Goal: Information Seeking & Learning: Learn about a topic

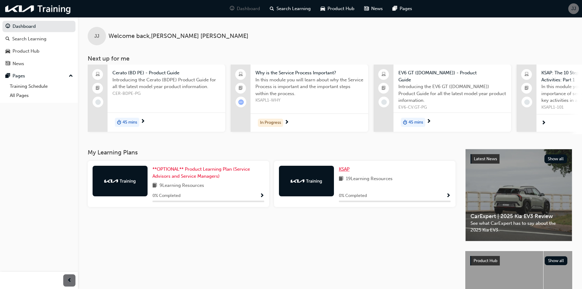
click at [342, 169] on span "KSAP" at bounding box center [344, 168] width 11 height 5
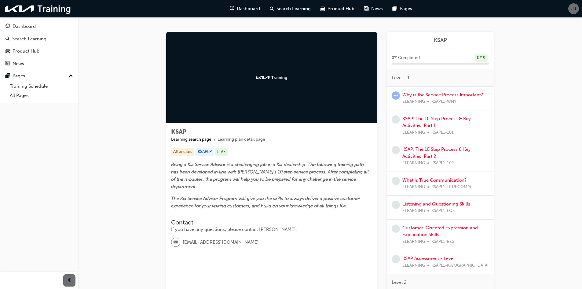
click at [438, 97] on link "Why is the Service Process Important?" at bounding box center [442, 94] width 81 height 5
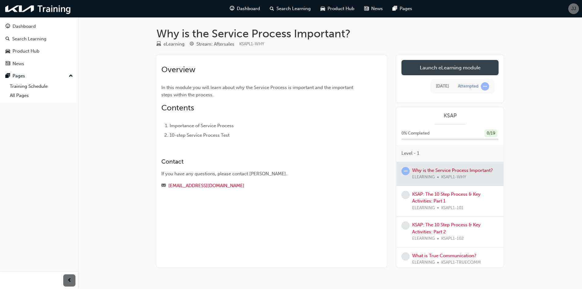
click at [444, 68] on link "Launch eLearning module" at bounding box center [449, 67] width 97 height 15
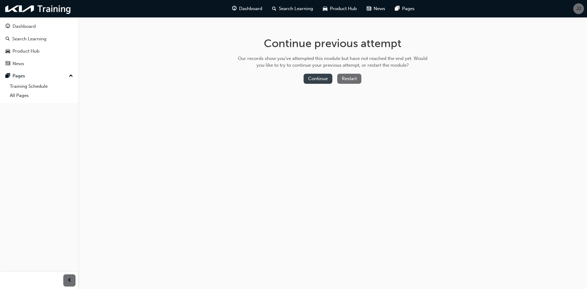
click at [319, 78] on button "Continue" at bounding box center [317, 79] width 29 height 10
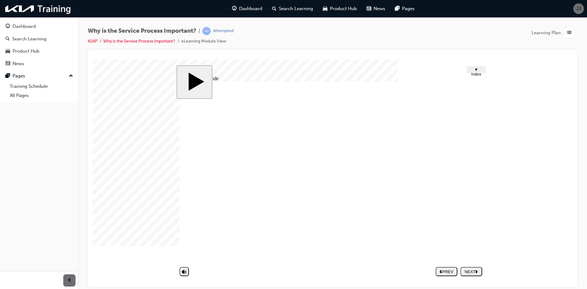
drag, startPoint x: 310, startPoint y: 206, endPoint x: 408, endPoint y: 229, distance: 100.6
drag, startPoint x: 361, startPoint y: 218, endPoint x: 391, endPoint y: 226, distance: 30.8
drag, startPoint x: 353, startPoint y: 225, endPoint x: 407, endPoint y: 236, distance: 55.8
drag, startPoint x: 350, startPoint y: 234, endPoint x: 396, endPoint y: 221, distance: 47.8
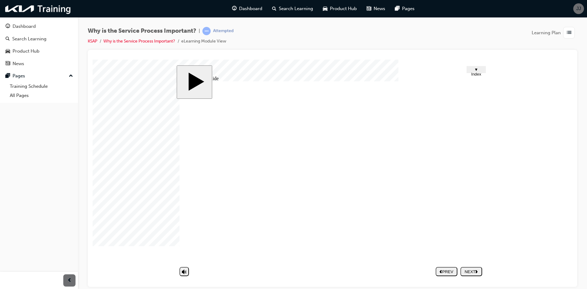
click at [471, 272] on div "NEXT" at bounding box center [471, 271] width 17 height 5
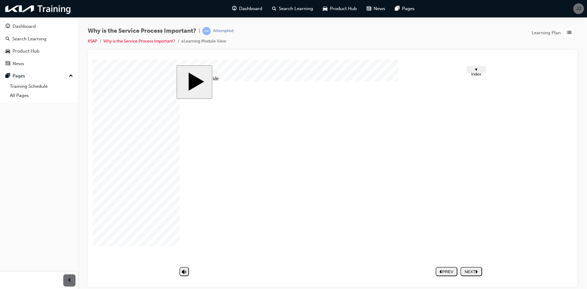
click at [478, 277] on nav "PREV NEXT SUBMIT" at bounding box center [458, 271] width 46 height 14
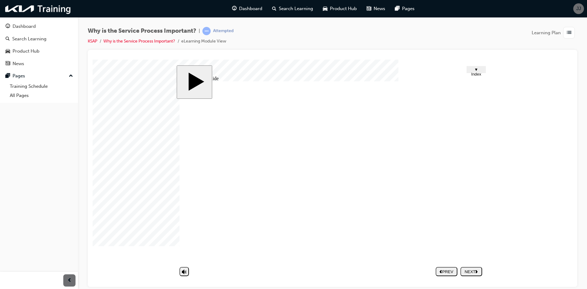
click at [477, 271] on polygon "next" at bounding box center [476, 270] width 2 height 3
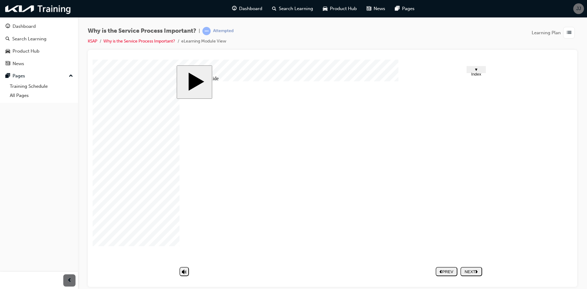
click at [471, 270] on div "NEXT" at bounding box center [471, 271] width 17 height 5
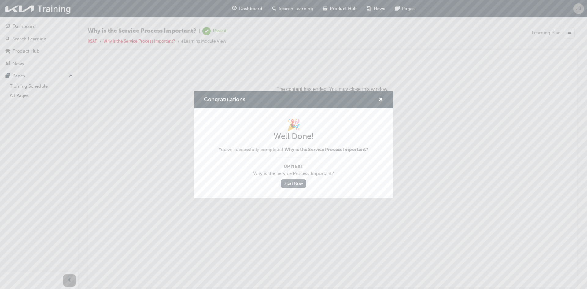
click at [292, 182] on link "Start Now" at bounding box center [293, 183] width 26 height 9
click at [292, 181] on link "Start Now" at bounding box center [293, 183] width 26 height 9
click at [295, 185] on link "Start Now" at bounding box center [293, 183] width 26 height 9
click at [290, 185] on link "Start Now" at bounding box center [293, 183] width 26 height 9
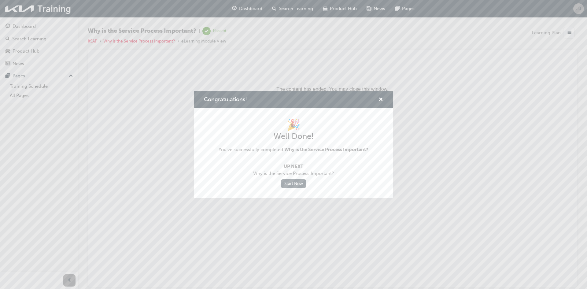
click at [290, 185] on link "Start Now" at bounding box center [293, 183] width 26 height 9
click at [377, 101] on div "Congratulations!" at bounding box center [377, 100] width 9 height 8
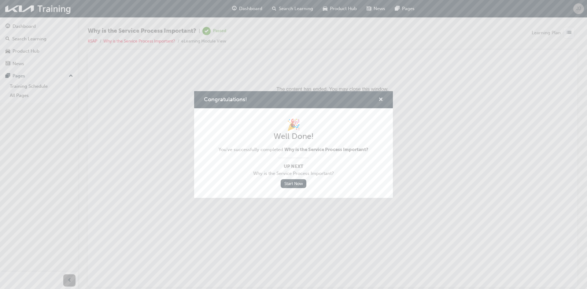
click at [379, 100] on span "cross-icon" at bounding box center [380, 99] width 5 height 5
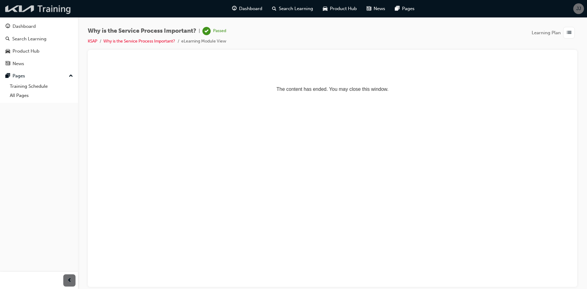
click at [41, 11] on img at bounding box center [38, 8] width 70 height 13
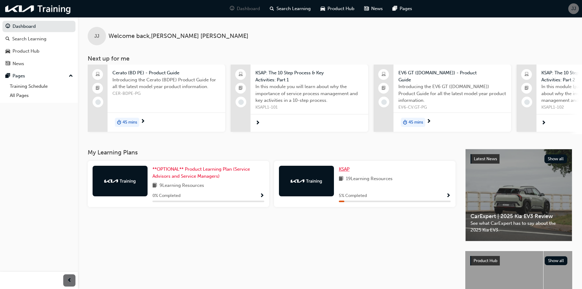
click at [340, 170] on span "KSAP" at bounding box center [344, 168] width 11 height 5
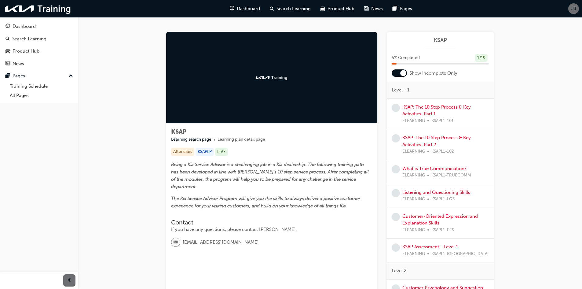
click at [400, 73] on div at bounding box center [403, 73] width 6 height 6
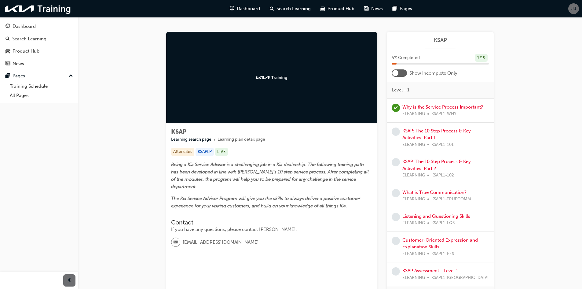
click at [400, 73] on div at bounding box center [399, 72] width 15 height 7
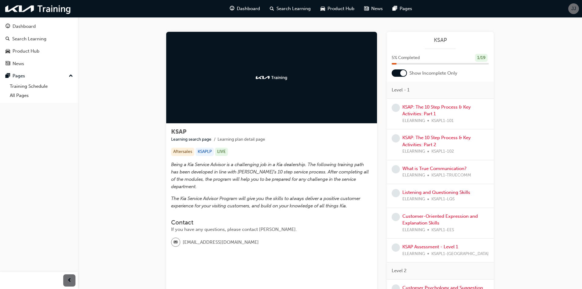
click at [412, 119] on span "ELEARNING" at bounding box center [413, 120] width 23 height 7
click at [416, 113] on link "KSAP: The 10 Step Process & Key Activities: Part 1" at bounding box center [436, 110] width 68 height 13
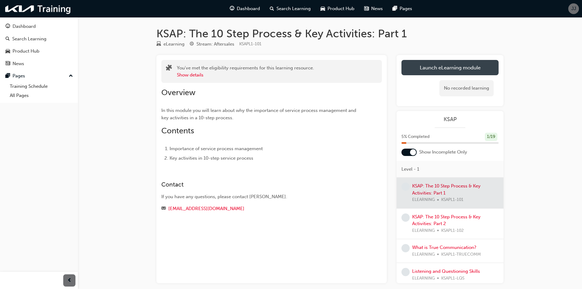
click at [440, 71] on link "Launch eLearning module" at bounding box center [449, 67] width 97 height 15
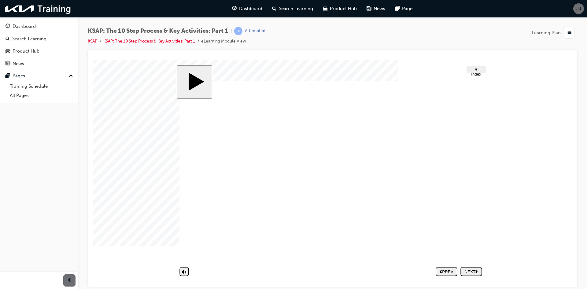
click at [472, 273] on nav "PREV NEXT SUBMIT" at bounding box center [458, 271] width 46 height 14
click at [472, 269] on nav "PREV NEXT SUBMIT" at bounding box center [458, 271] width 46 height 14
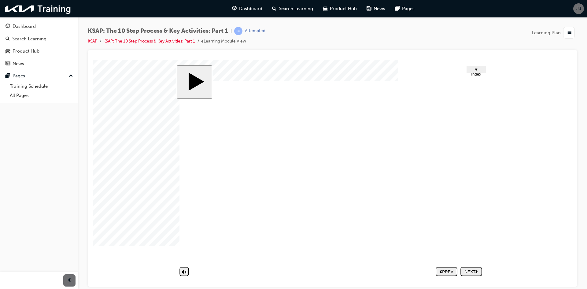
drag, startPoint x: 247, startPoint y: 227, endPoint x: 220, endPoint y: 247, distance: 34.3
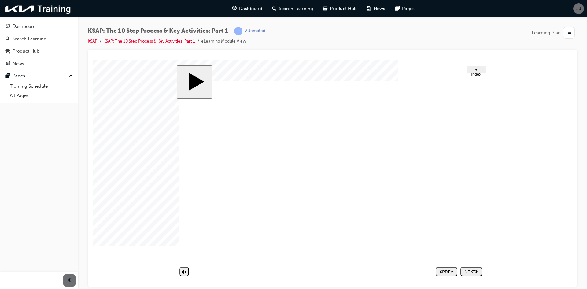
click at [476, 274] on nav "PREV NEXT SUBMIT" at bounding box center [458, 271] width 46 height 14
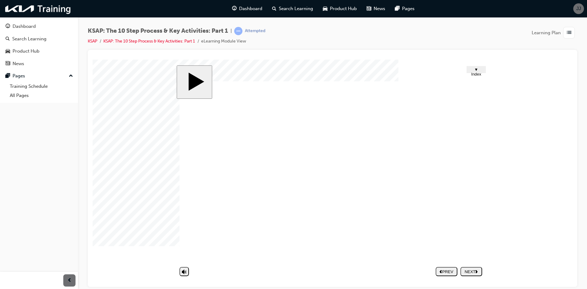
click at [476, 274] on nav "PREV NEXT SUBMIT" at bounding box center [458, 271] width 46 height 14
click at [478, 69] on span "▼ Index" at bounding box center [476, 71] width 10 height 9
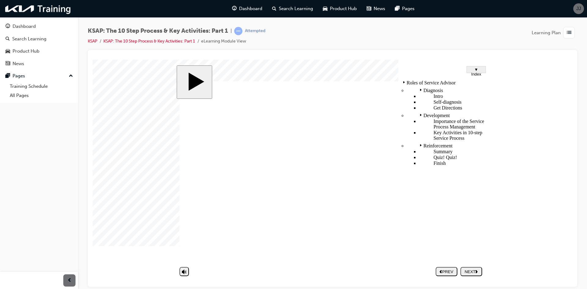
click at [478, 69] on span "▼ Index" at bounding box center [476, 71] width 10 height 9
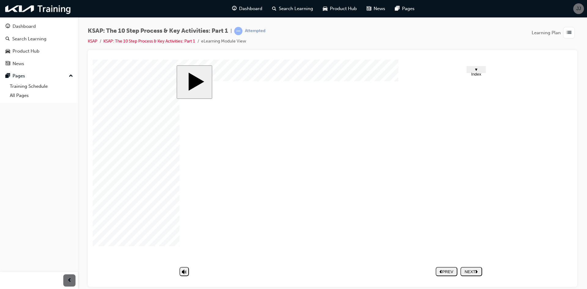
drag, startPoint x: 214, startPoint y: 253, endPoint x: 189, endPoint y: 269, distance: 30.4
click at [186, 251] on icon "volume" at bounding box center [184, 247] width 5 height 6
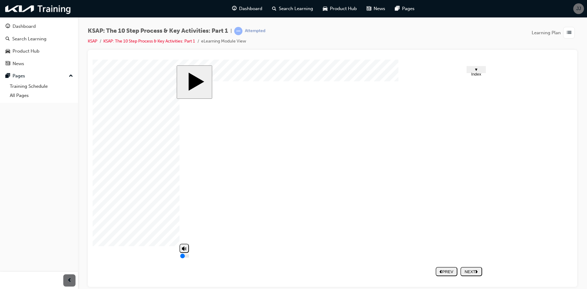
click at [185, 251] on icon "volume" at bounding box center [184, 247] width 5 height 6
click at [187, 252] on button "volume" at bounding box center [183, 247] width 9 height 9
type input "0"
click at [186, 258] on input "volume" at bounding box center [199, 255] width 39 height 5
drag, startPoint x: 319, startPoint y: 222, endPoint x: 323, endPoint y: 224, distance: 4.9
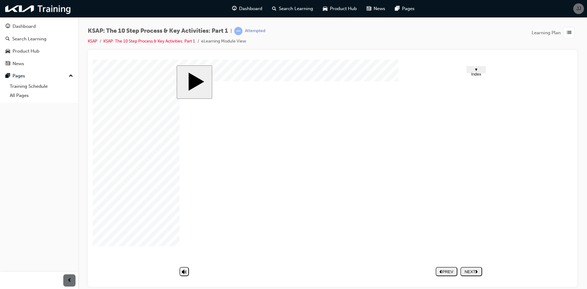
drag, startPoint x: 440, startPoint y: 226, endPoint x: 450, endPoint y: 241, distance: 18.6
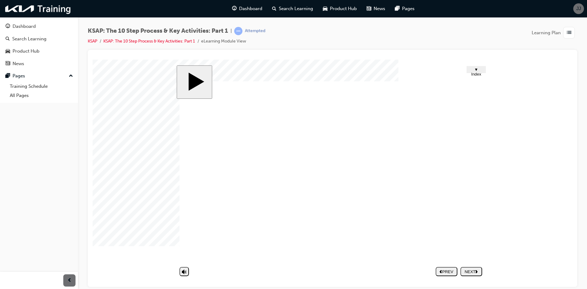
click at [478, 266] on nav "PREV NEXT SUBMIT" at bounding box center [458, 271] width 46 height 14
click at [444, 278] on div "slide: Intro Trapezoid 2 Trapezoid 1 Rectangle 1 Rectangle 5 Rectangle 4 Rectan…" at bounding box center [333, 172] width 312 height 215
click at [480, 276] on nav "PREV NEXT SUBMIT" at bounding box center [458, 271] width 46 height 14
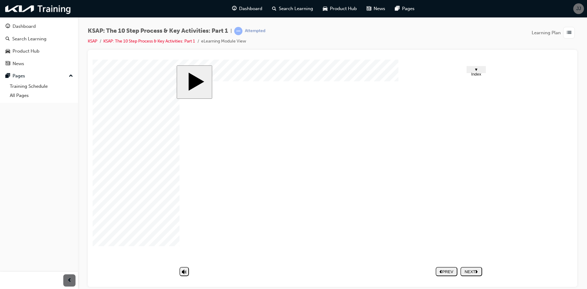
click at [475, 69] on span "▼ Index" at bounding box center [476, 71] width 10 height 9
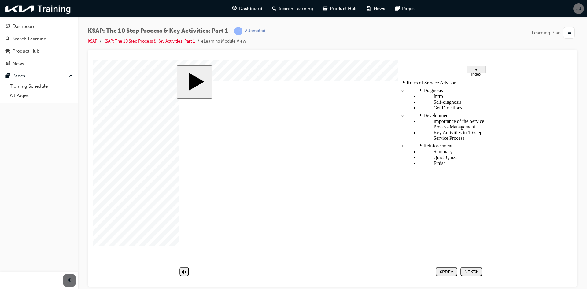
click at [476, 273] on div "NEXT" at bounding box center [471, 271] width 17 height 5
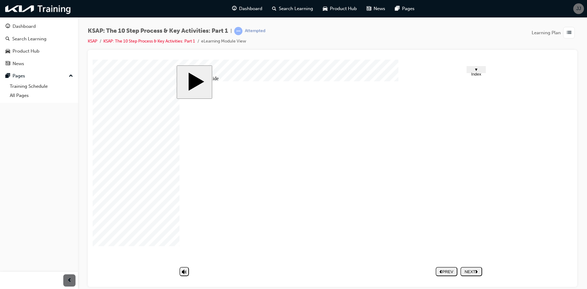
click at [474, 271] on div "NEXT" at bounding box center [471, 271] width 17 height 5
click at [479, 269] on div "NEXT" at bounding box center [471, 271] width 17 height 5
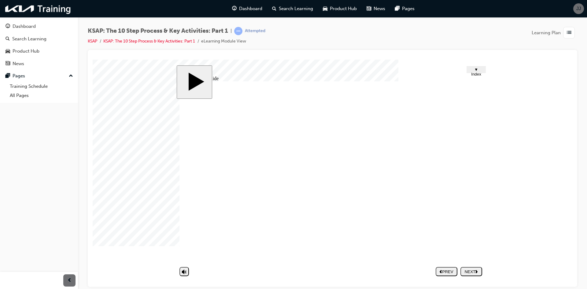
click at [473, 274] on button "NEXT" at bounding box center [471, 270] width 22 height 9
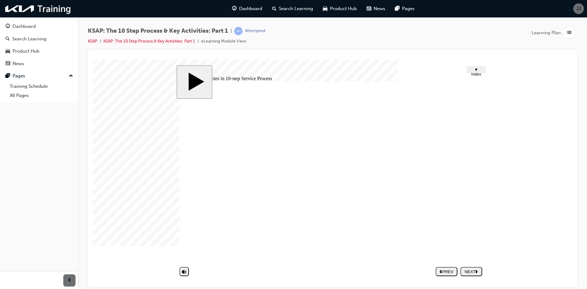
click at [473, 271] on nav "PREV NEXT SUBMIT" at bounding box center [458, 271] width 46 height 14
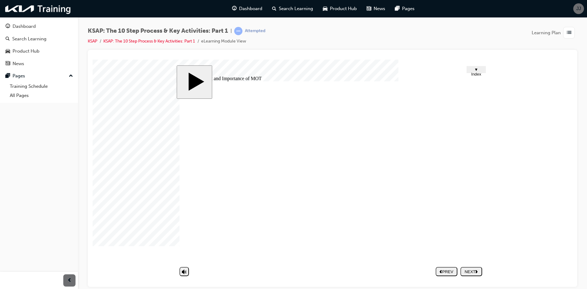
click at [476, 270] on polygon "next" at bounding box center [476, 270] width 2 height 3
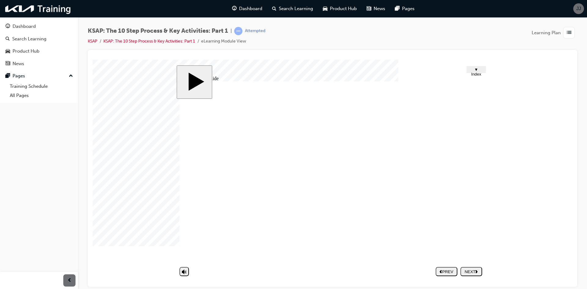
drag, startPoint x: 308, startPoint y: 213, endPoint x: 259, endPoint y: 215, distance: 48.9
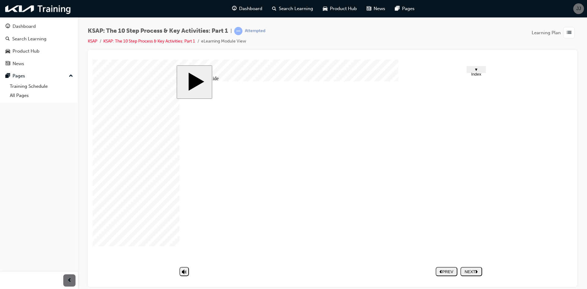
click at [472, 273] on nav "PREV NEXT SUBMIT" at bounding box center [458, 271] width 46 height 14
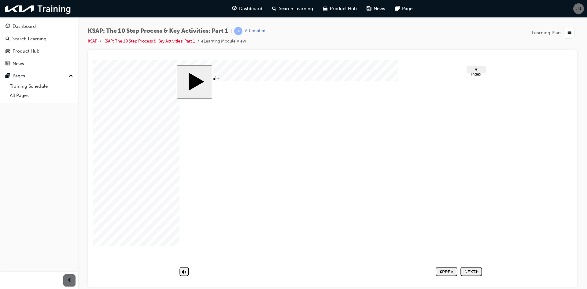
click at [470, 270] on nav "PREV NEXT SUBMIT" at bounding box center [458, 271] width 46 height 14
click at [469, 270] on div "NEXT" at bounding box center [471, 271] width 17 height 5
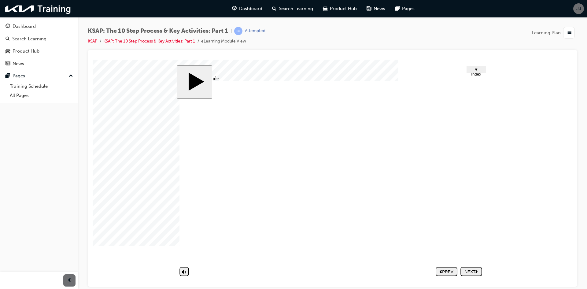
click at [472, 269] on nav "PREV NEXT SUBMIT" at bounding box center [458, 271] width 46 height 14
drag, startPoint x: 472, startPoint y: 269, endPoint x: 436, endPoint y: 239, distance: 46.7
click at [472, 267] on nav "PREV NEXT SUBMIT" at bounding box center [458, 271] width 46 height 14
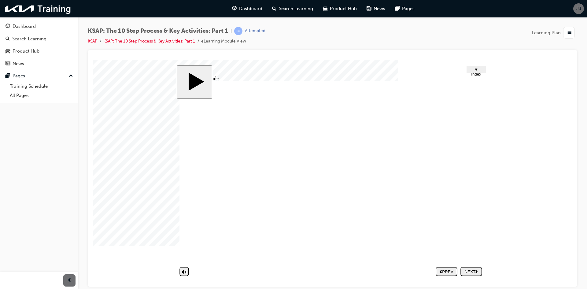
scroll to position [0, 0]
click at [477, 271] on polygon "next" at bounding box center [476, 270] width 2 height 3
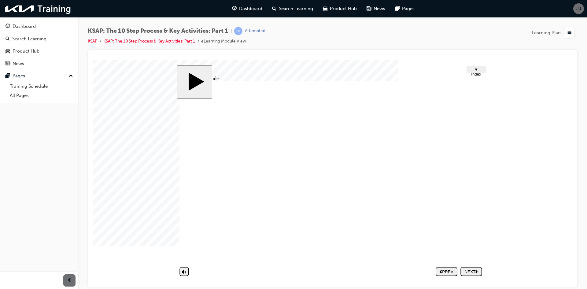
click at [481, 276] on nav "PREV NEXT SUBMIT" at bounding box center [458, 271] width 46 height 14
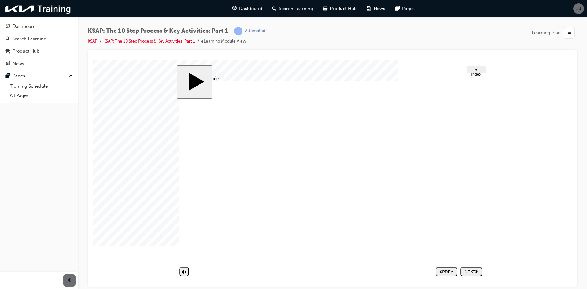
click at [478, 273] on div "NEXT" at bounding box center [471, 271] width 17 height 5
click at [123, 90] on div at bounding box center [108, 74] width 31 height 31
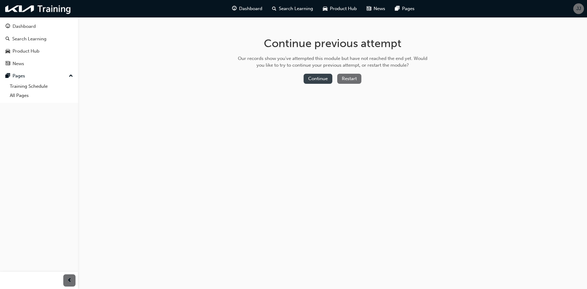
click at [324, 80] on button "Continue" at bounding box center [317, 79] width 29 height 10
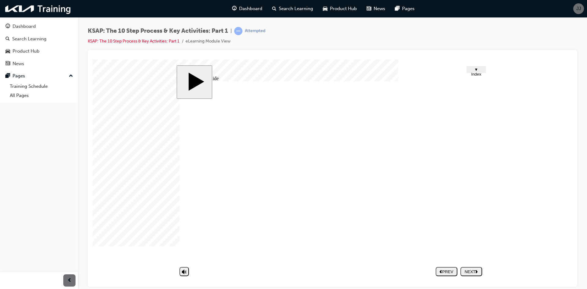
click at [472, 270] on div "NEXT" at bounding box center [471, 271] width 17 height 5
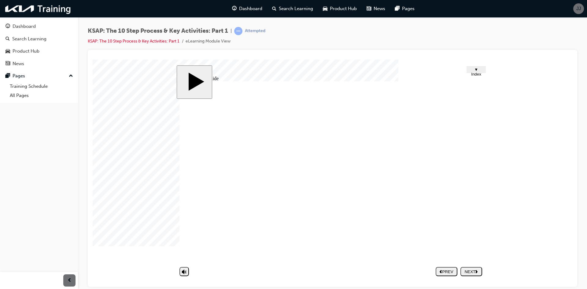
click at [463, 269] on div "NEXT" at bounding box center [471, 271] width 17 height 5
click at [463, 269] on nav "PREV NEXT SUBMIT" at bounding box center [458, 271] width 46 height 14
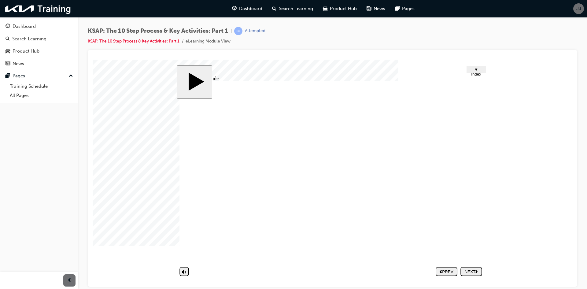
click at [469, 269] on div "NEXT" at bounding box center [471, 271] width 17 height 5
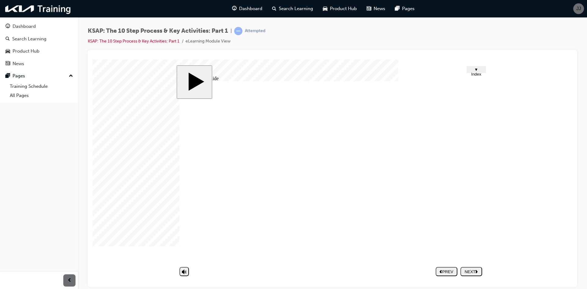
click at [472, 272] on div "NEXT" at bounding box center [471, 271] width 17 height 5
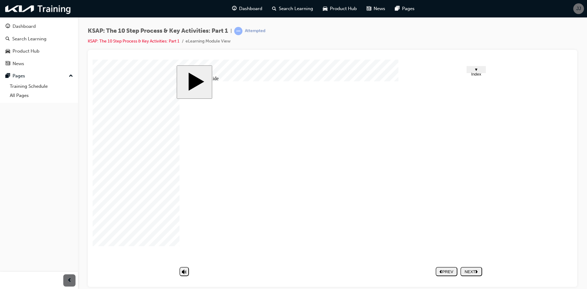
scroll to position [162, 0]
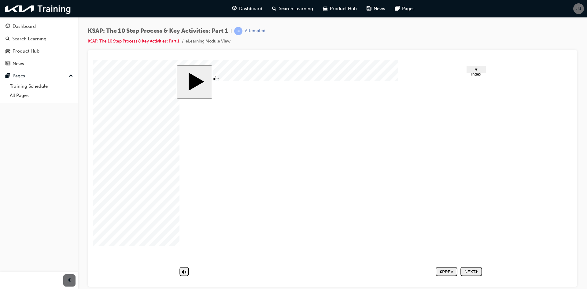
click at [470, 274] on button "NEXT" at bounding box center [471, 270] width 22 height 9
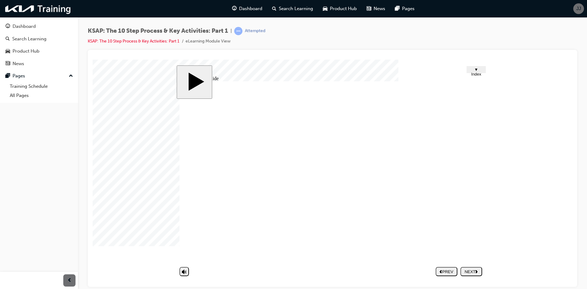
click at [469, 273] on div "NEXT" at bounding box center [471, 271] width 17 height 5
click at [123, 90] on div at bounding box center [108, 74] width 31 height 31
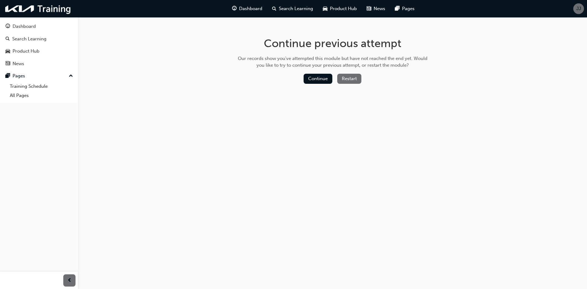
click at [322, 84] on div "Continue Restart" at bounding box center [333, 80] width 194 height 13
click at [325, 77] on button "Continue" at bounding box center [317, 79] width 29 height 10
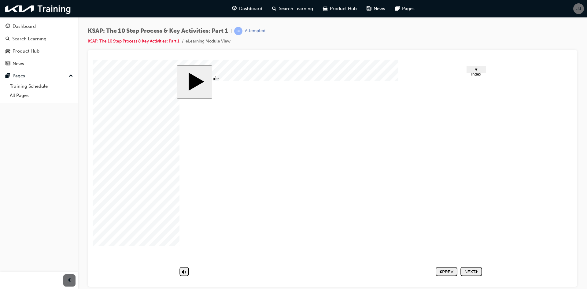
scroll to position [196, 0]
click at [474, 276] on nav "PREV NEXT SUBMIT" at bounding box center [458, 271] width 46 height 14
click at [475, 270] on div "NEXT" at bounding box center [471, 271] width 17 height 5
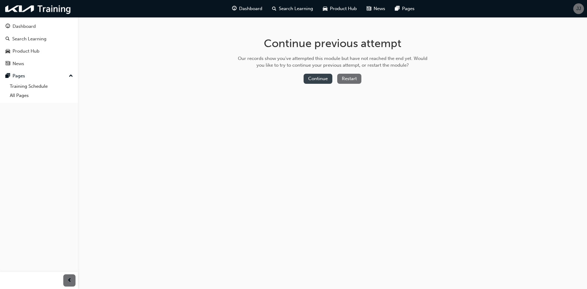
click at [320, 77] on button "Continue" at bounding box center [317, 79] width 29 height 10
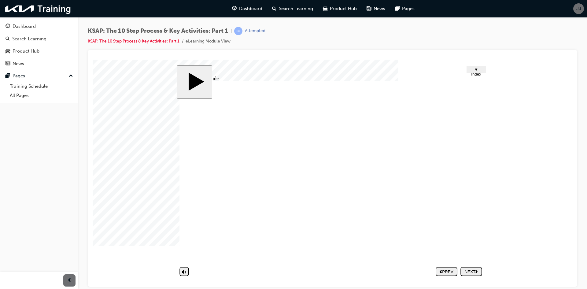
click at [471, 273] on div "NEXT" at bounding box center [471, 271] width 17 height 5
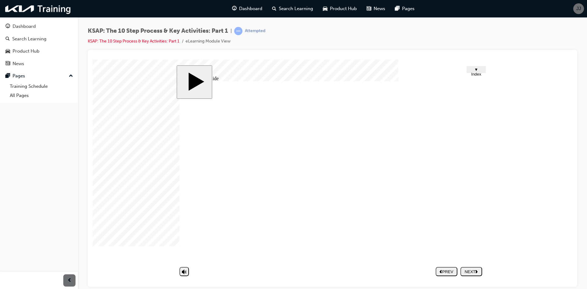
click at [472, 275] on button "NEXT" at bounding box center [471, 270] width 22 height 9
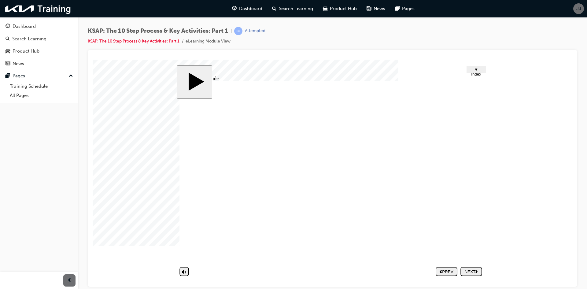
click at [474, 271] on div "NEXT" at bounding box center [471, 271] width 17 height 5
click at [474, 269] on div "NEXT" at bounding box center [471, 271] width 17 height 5
click at [474, 269] on nav "PREV NEXT SUBMIT" at bounding box center [458, 271] width 46 height 14
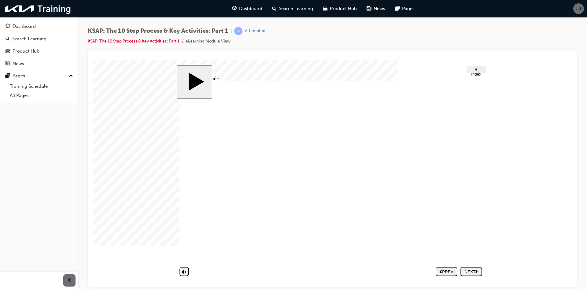
click at [475, 274] on button "NEXT" at bounding box center [471, 270] width 22 height 9
click at [473, 271] on nav "PREV NEXT SUBMIT" at bounding box center [458, 271] width 46 height 14
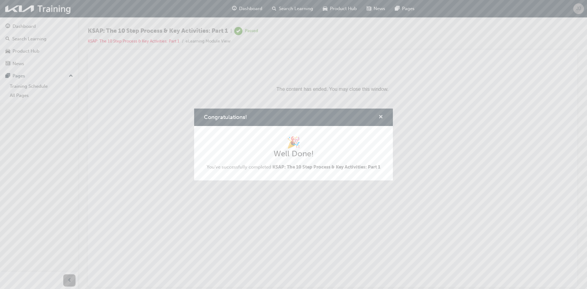
click at [381, 115] on span "cross-icon" at bounding box center [380, 117] width 5 height 5
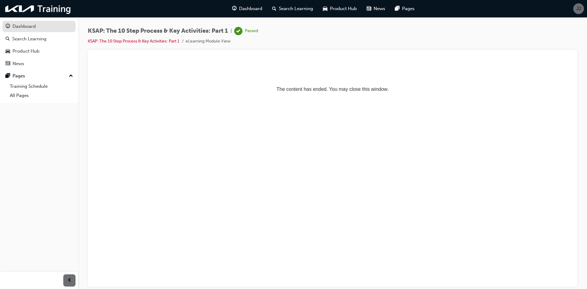
click at [24, 26] on div "Dashboard" at bounding box center [24, 26] width 23 height 7
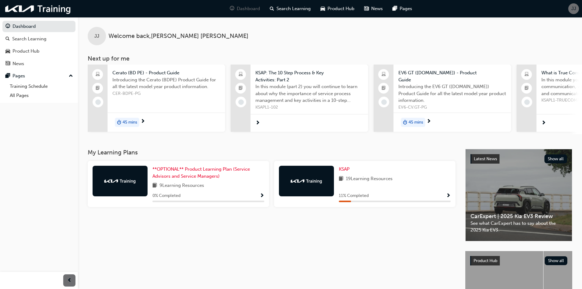
click at [358, 177] on span "19 Learning Resources" at bounding box center [369, 179] width 47 height 8
click at [338, 169] on div "KSAP 19 Learning Resources 11 % Completed" at bounding box center [364, 184] width 181 height 46
click at [342, 170] on span "KSAP" at bounding box center [344, 168] width 11 height 5
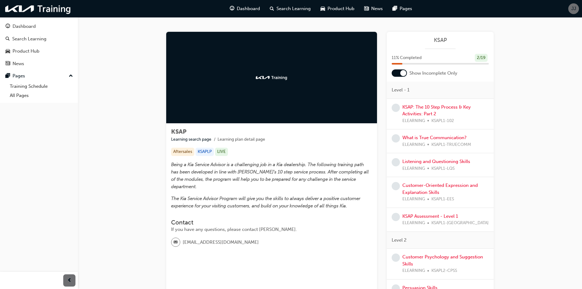
click at [429, 110] on div "KSAP: The 10 Step Process & Key Activities: Part 2 ELEARNING KSAPL1-102" at bounding box center [445, 114] width 86 height 21
click at [431, 105] on link "KSAP: The 10 Step Process & Key Activities: Part 2" at bounding box center [436, 110] width 68 height 13
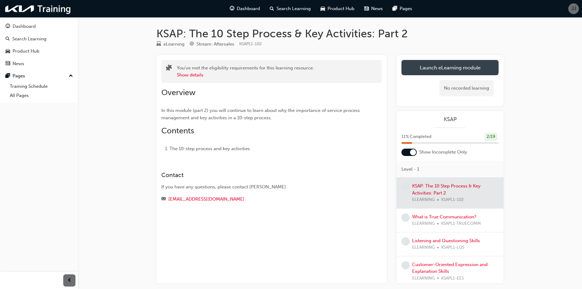
click at [441, 71] on link "Launch eLearning module" at bounding box center [449, 67] width 97 height 15
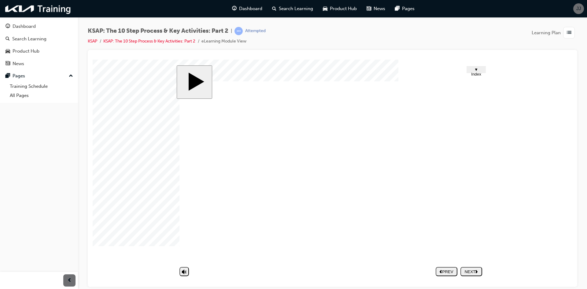
click at [470, 269] on nav "PREV NEXT SUBMIT" at bounding box center [458, 271] width 46 height 14
click at [470, 270] on div "NEXT" at bounding box center [471, 271] width 17 height 5
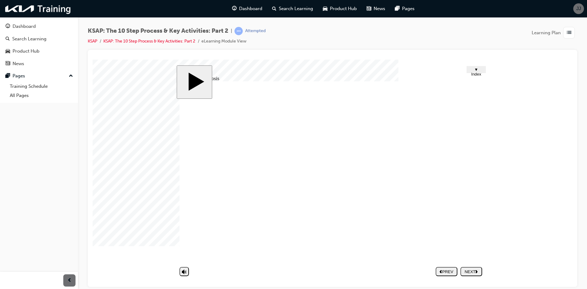
drag, startPoint x: 328, startPoint y: 188, endPoint x: 316, endPoint y: 211, distance: 25.4
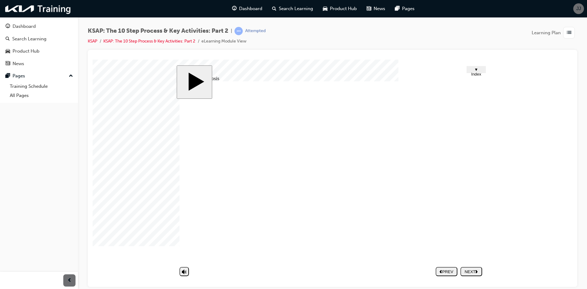
click at [93, 59] on image at bounding box center [93, 59] width 0 height 0
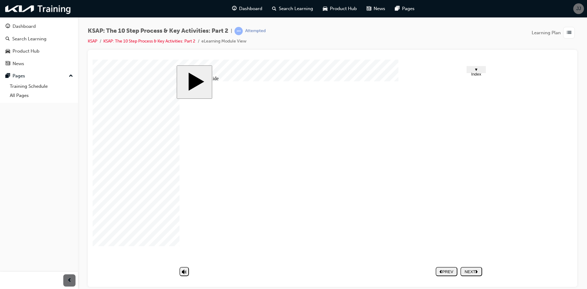
click at [93, 59] on image at bounding box center [93, 59] width 0 height 0
click at [474, 271] on div "NEXT" at bounding box center [471, 271] width 17 height 5
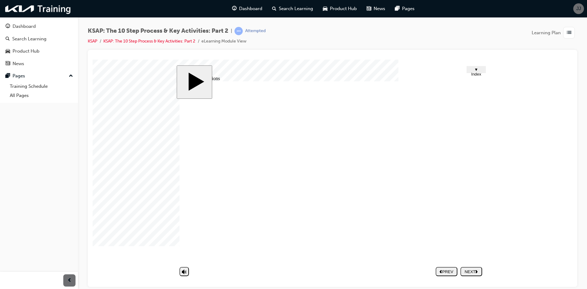
click at [473, 266] on nav "PREV NEXT SUBMIT" at bounding box center [458, 271] width 46 height 14
click at [475, 271] on div "NEXT" at bounding box center [471, 271] width 17 height 5
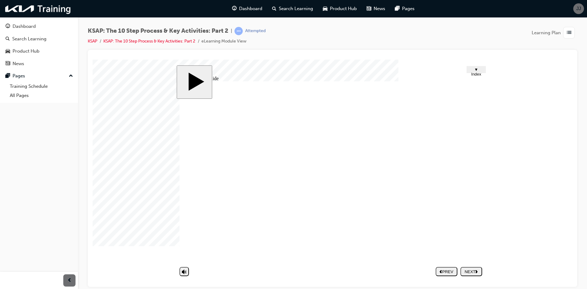
click at [473, 269] on div "NEXT" at bounding box center [471, 271] width 17 height 5
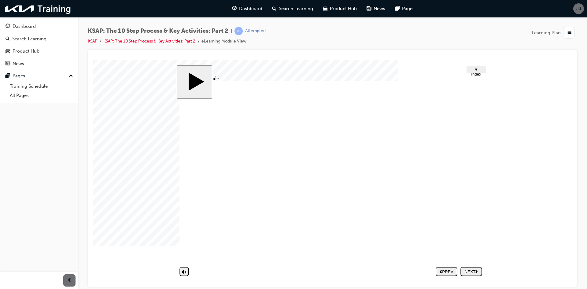
click at [477, 275] on button "NEXT" at bounding box center [471, 270] width 22 height 9
click at [473, 270] on div "NEXT" at bounding box center [471, 271] width 17 height 5
